Goal: Find specific page/section: Find specific page/section

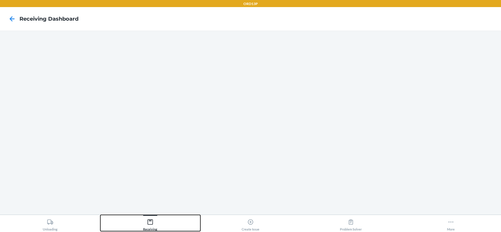
click at [152, 224] on icon at bounding box center [150, 222] width 6 height 6
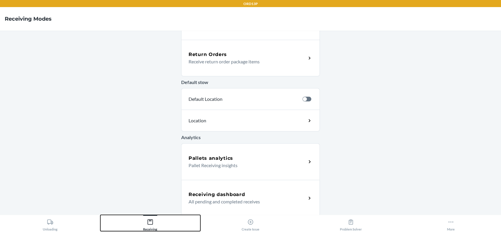
scroll to position [179, 0]
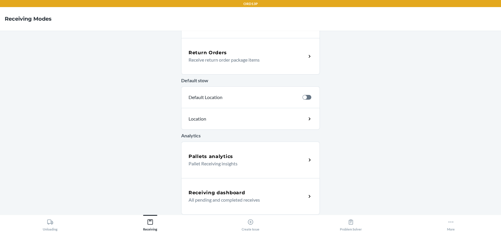
click at [222, 192] on h5 "Receiving dashboard" at bounding box center [217, 192] width 56 height 7
